Goal: Information Seeking & Learning: Learn about a topic

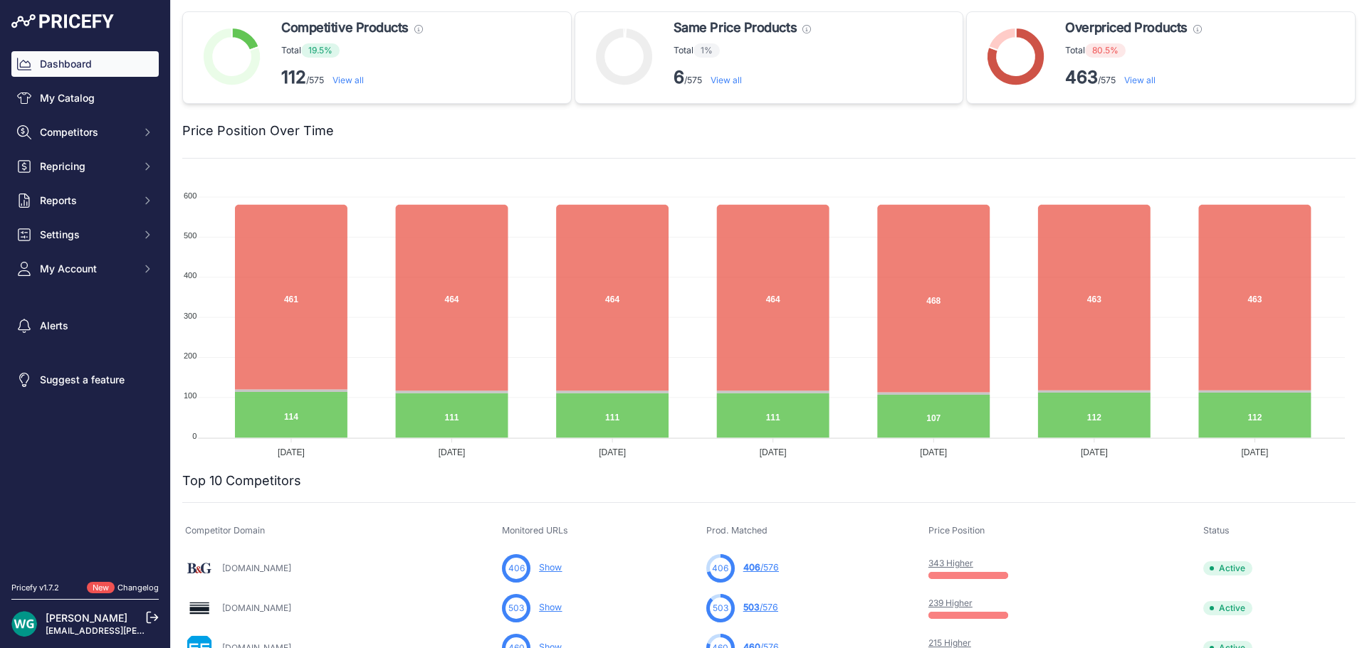
click at [629, 36] on icon at bounding box center [624, 57] width 58 height 58
click at [247, 73] on icon at bounding box center [232, 57] width 58 height 58
click at [248, 41] on icon at bounding box center [245, 39] width 27 height 23
click at [1027, 70] on icon at bounding box center [1016, 57] width 58 height 58
click at [996, 38] on icon at bounding box center [1002, 39] width 27 height 23
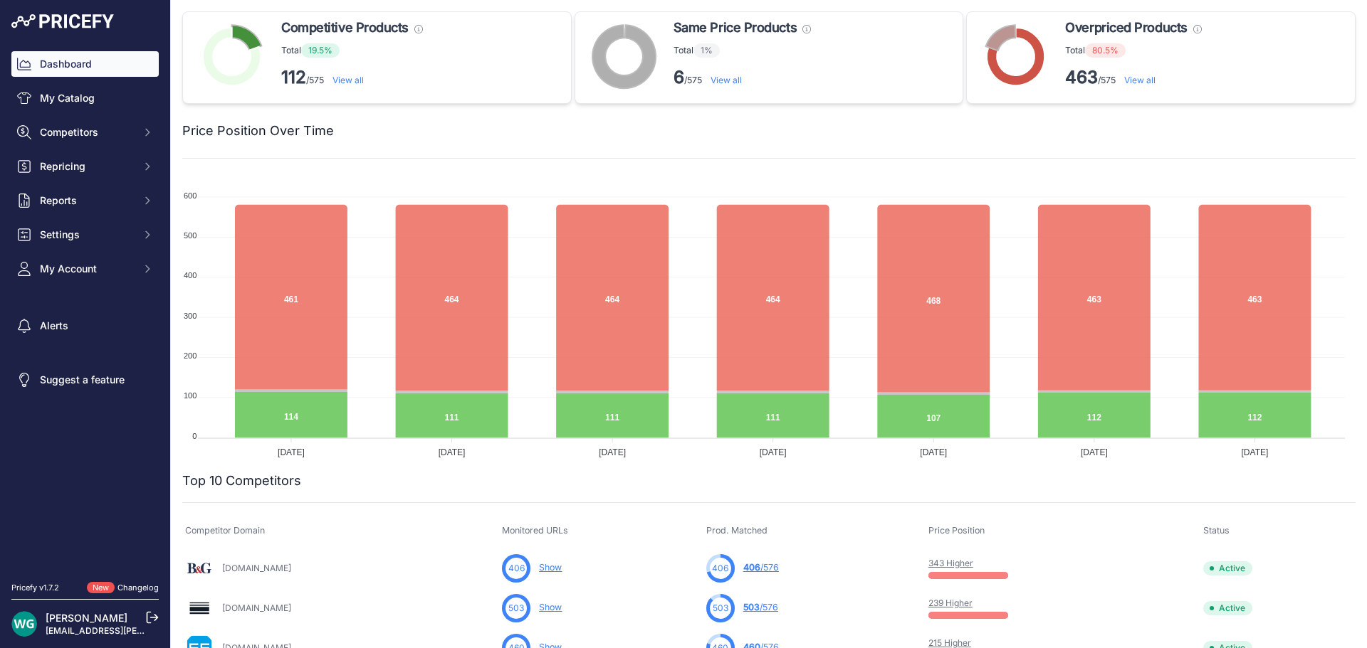
click at [962, 133] on div at bounding box center [844, 131] width 1021 height 20
click at [1008, 74] on circle at bounding box center [1016, 57] width 38 height 38
click at [1016, 79] on icon at bounding box center [1016, 57] width 58 height 58
click at [233, 78] on icon at bounding box center [232, 57] width 58 height 58
click at [251, 36] on icon at bounding box center [245, 39] width 27 height 23
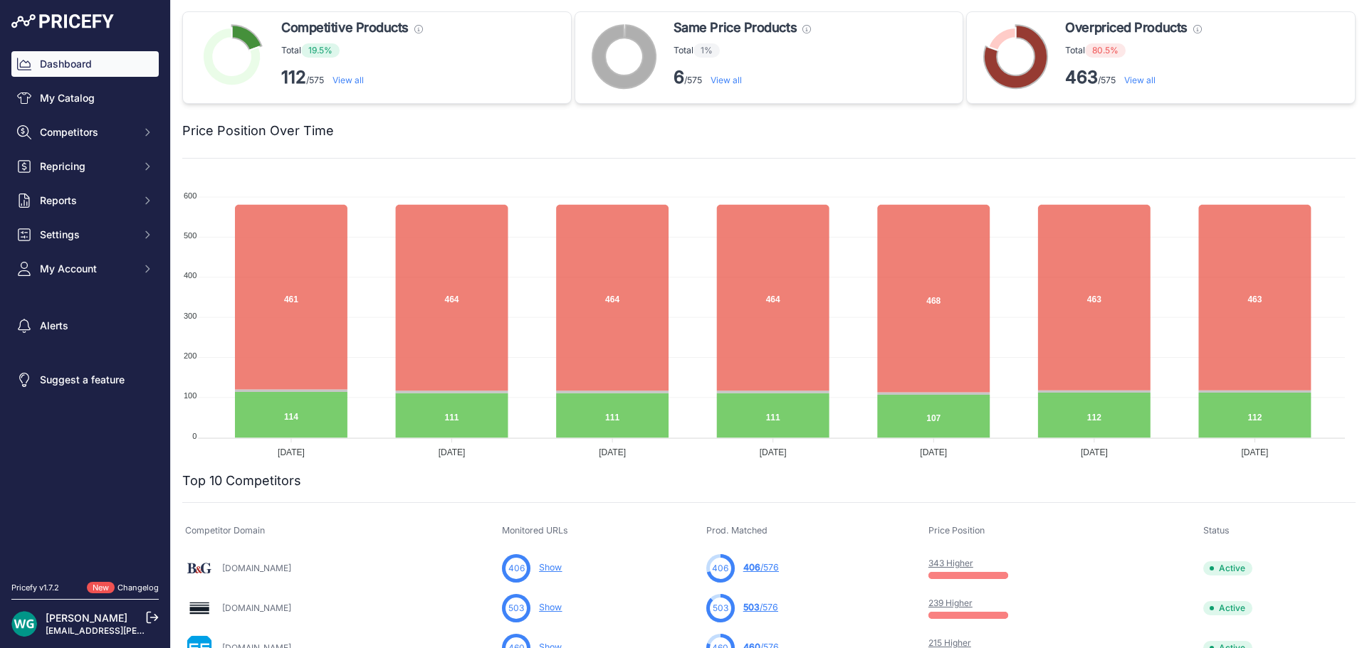
click at [223, 76] on icon at bounding box center [232, 57] width 58 height 58
click at [246, 43] on icon at bounding box center [245, 39] width 27 height 23
click at [622, 75] on icon at bounding box center [624, 57] width 64 height 64
click at [624, 79] on icon at bounding box center [624, 57] width 58 height 58
click at [624, 79] on icon at bounding box center [624, 57] width 64 height 64
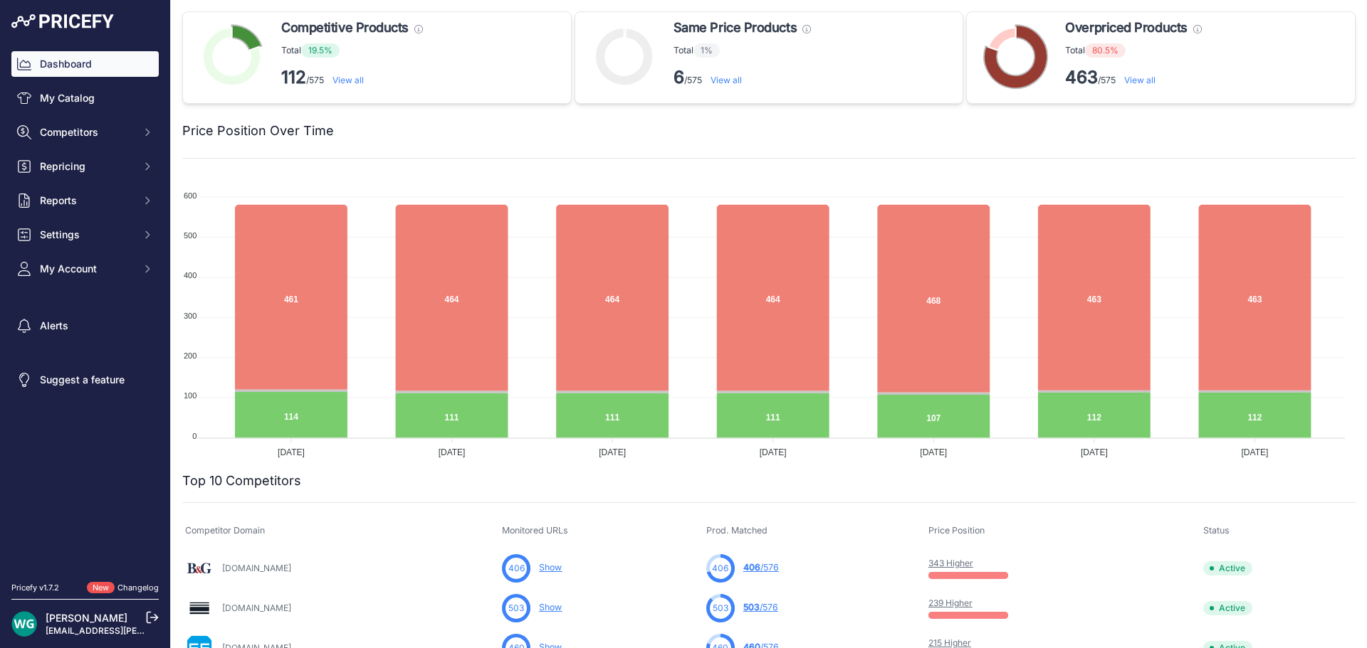
click at [254, 154] on div "Price Position Over Time" at bounding box center [768, 131] width 1173 height 55
click at [1052, 135] on div at bounding box center [844, 131] width 1021 height 20
click at [377, 122] on div at bounding box center [844, 131] width 1021 height 20
click at [243, 82] on icon at bounding box center [232, 57] width 58 height 58
click at [685, 137] on div at bounding box center [844, 131] width 1021 height 20
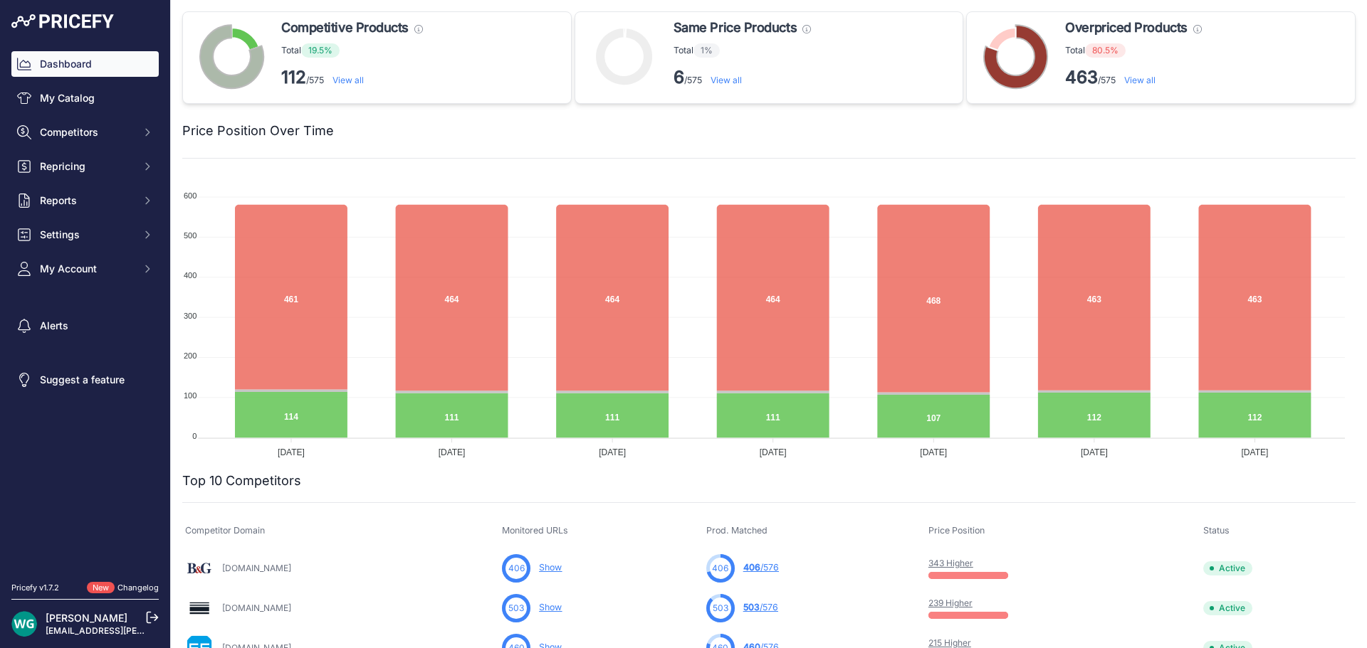
click at [641, 83] on foreignobject at bounding box center [623, 58] width 85 height 70
click at [636, 69] on icon at bounding box center [624, 57] width 58 height 58
click at [1021, 78] on icon at bounding box center [1016, 57] width 64 height 64
click at [999, 41] on circle at bounding box center [1016, 57] width 38 height 38
click at [997, 36] on icon at bounding box center [1002, 39] width 27 height 23
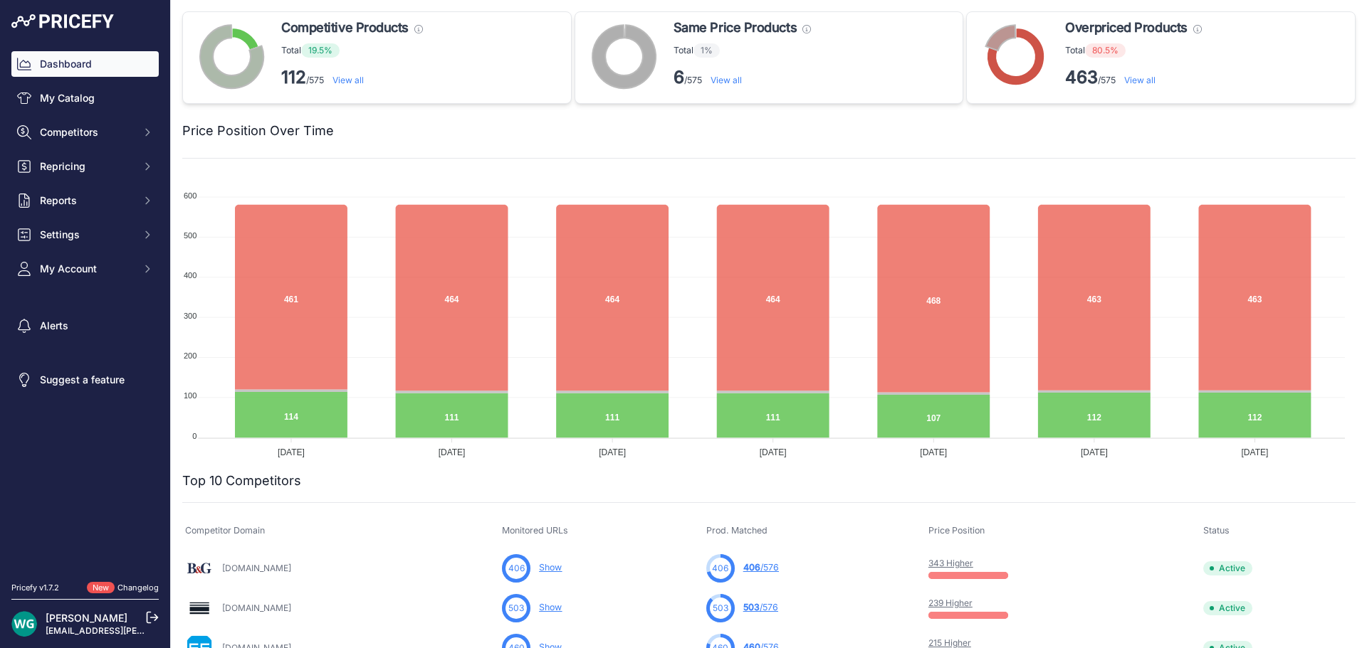
click at [1031, 73] on icon at bounding box center [1016, 57] width 58 height 58
click at [995, 42] on icon at bounding box center [1002, 39] width 27 height 23
click at [944, 132] on div at bounding box center [844, 131] width 1021 height 20
click at [247, 34] on icon at bounding box center [245, 39] width 27 height 23
click at [1100, 140] on div at bounding box center [844, 131] width 1021 height 20
